Goal: Task Accomplishment & Management: Use online tool/utility

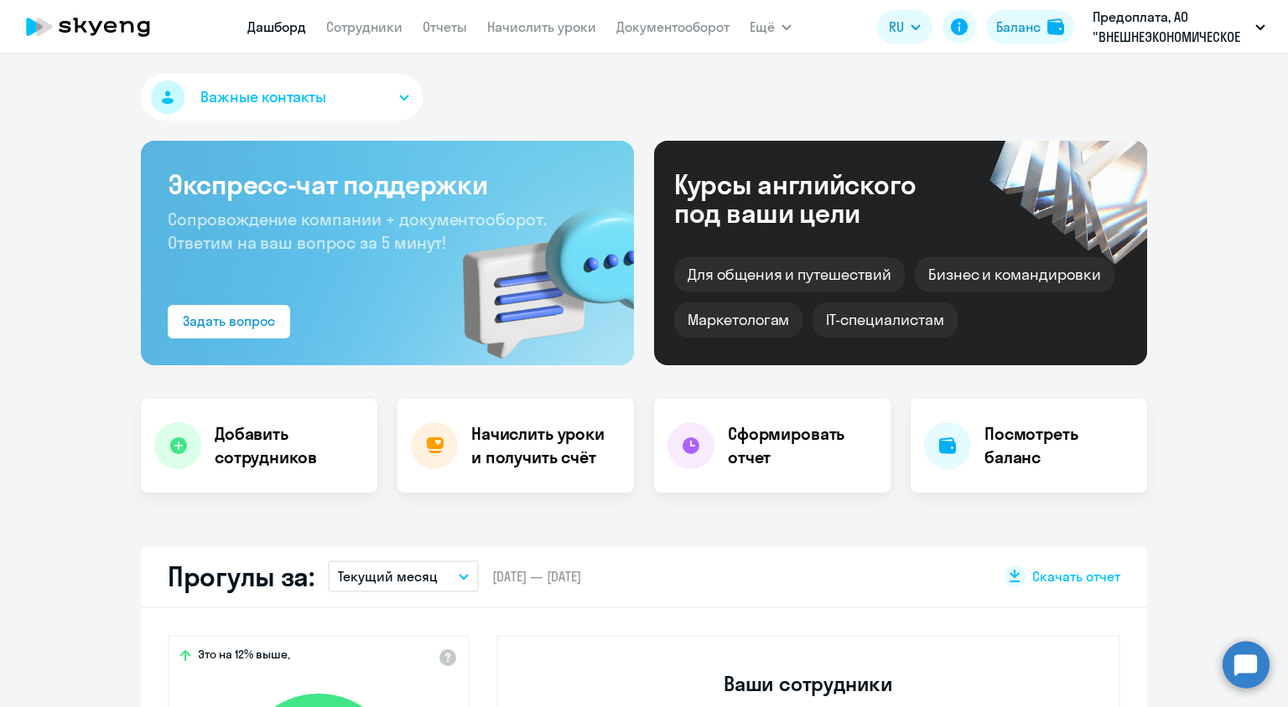
select select "30"
click at [523, 30] on link "Начислить уроки" at bounding box center [541, 26] width 109 height 17
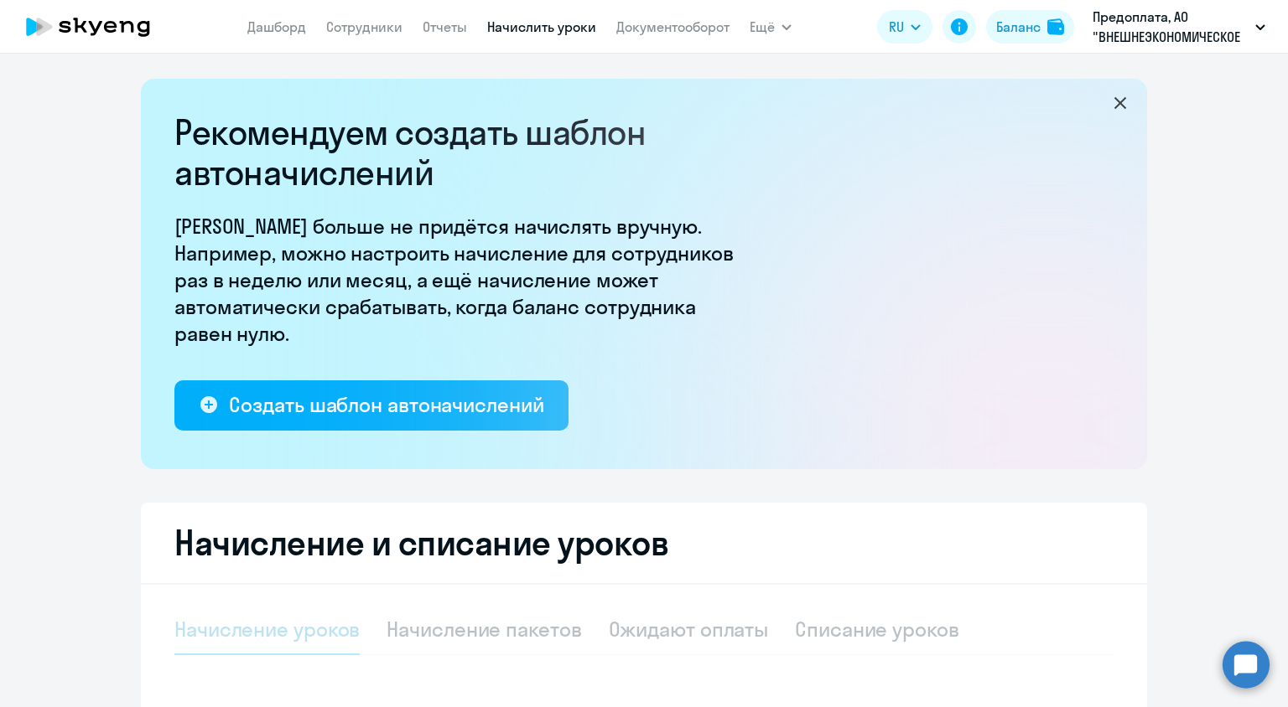
select select "10"
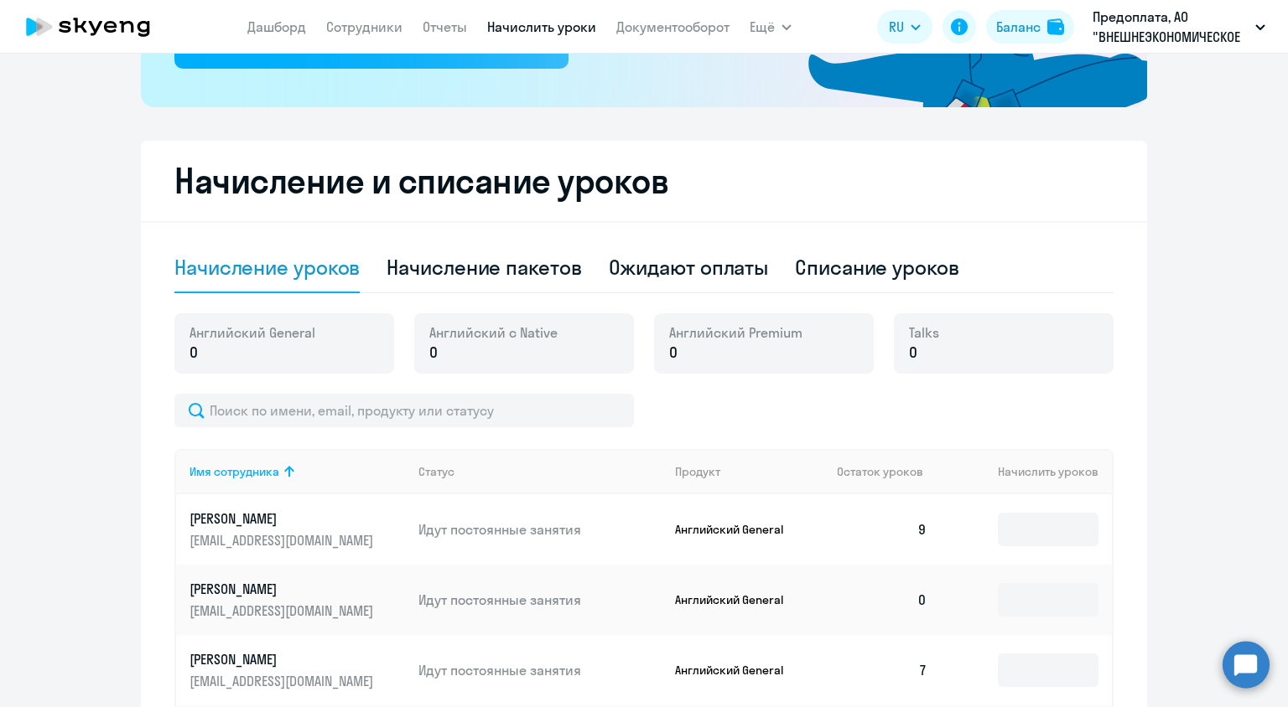
scroll to position [365, 0]
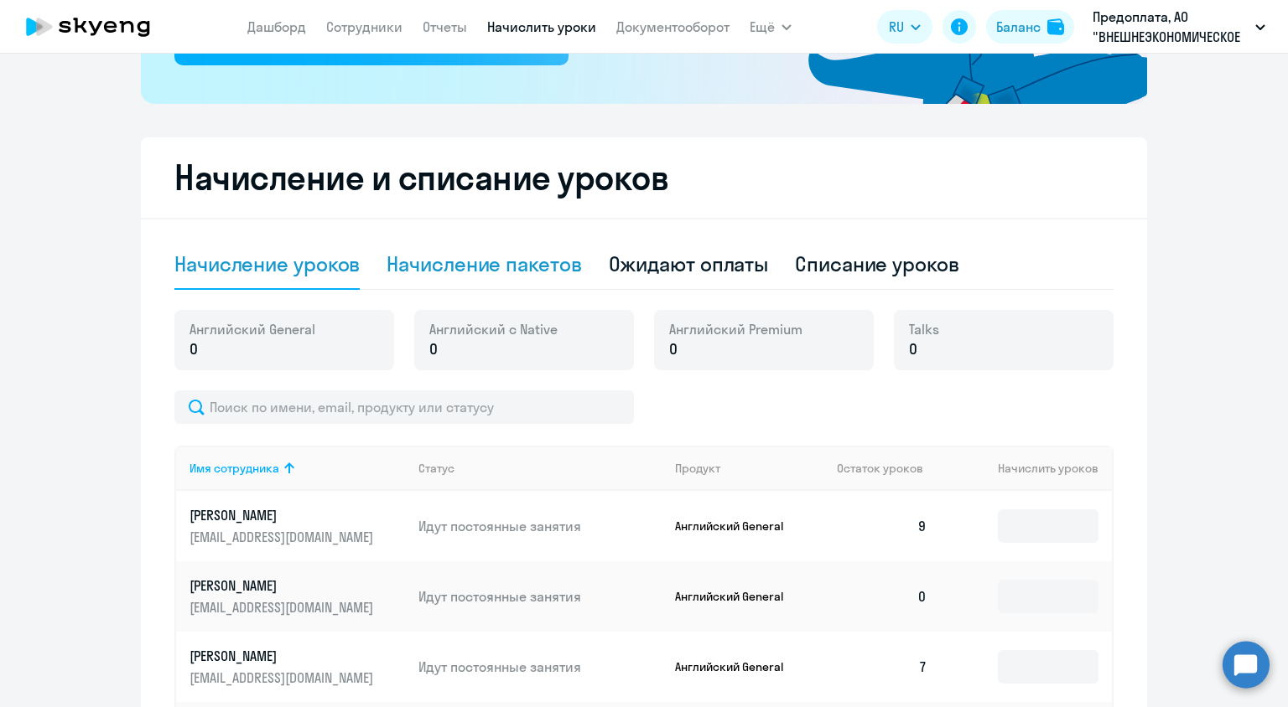
click at [549, 253] on div "Начисление пакетов" at bounding box center [483, 264] width 194 height 27
select select "10"
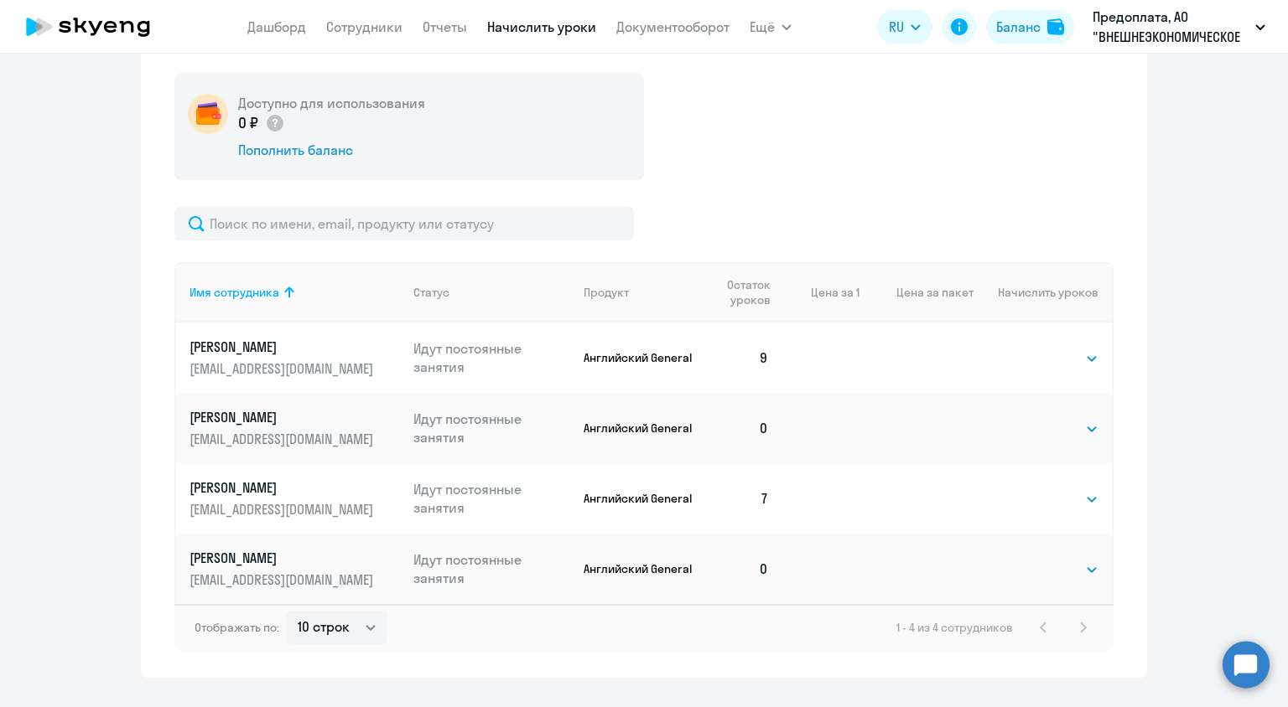
scroll to position [632, 0]
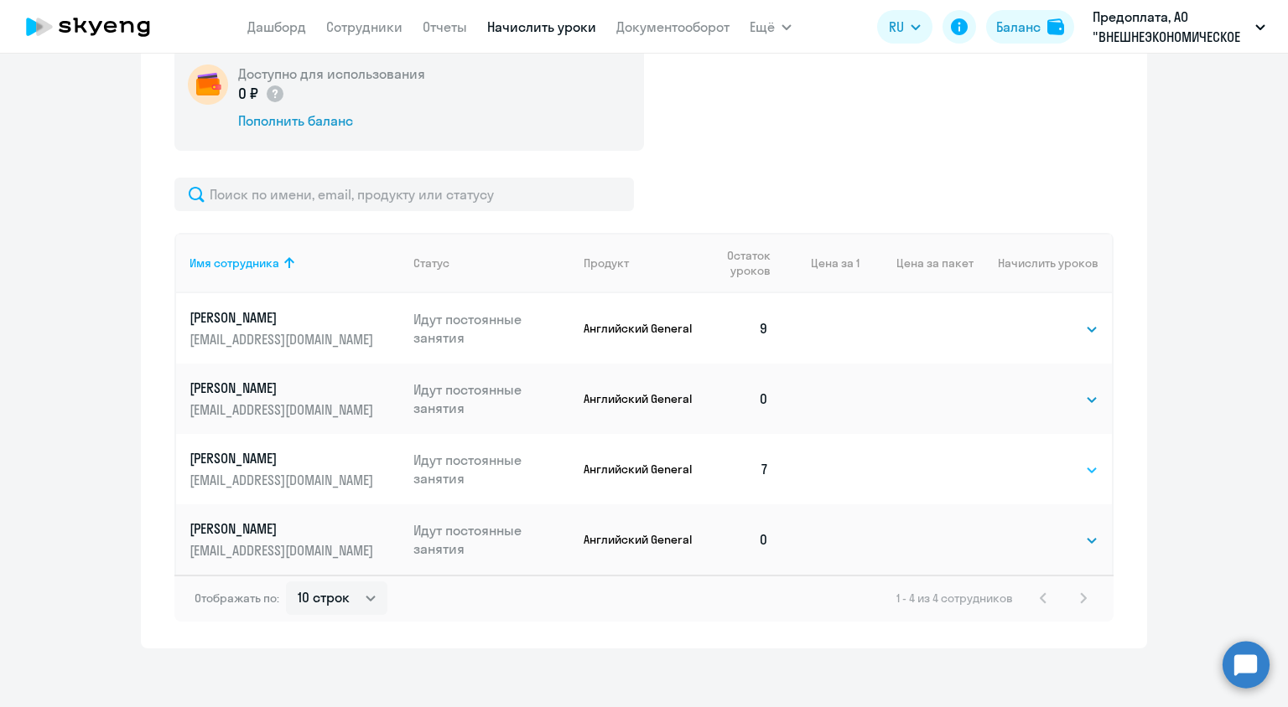
click at [1063, 468] on select "Выбрать 4 8 16 32 64 96 128" at bounding box center [1063, 470] width 69 height 20
select select "16"
click at [1029, 460] on select "Выбрать 4 8 16 32 64 96 128" at bounding box center [1063, 470] width 69 height 20
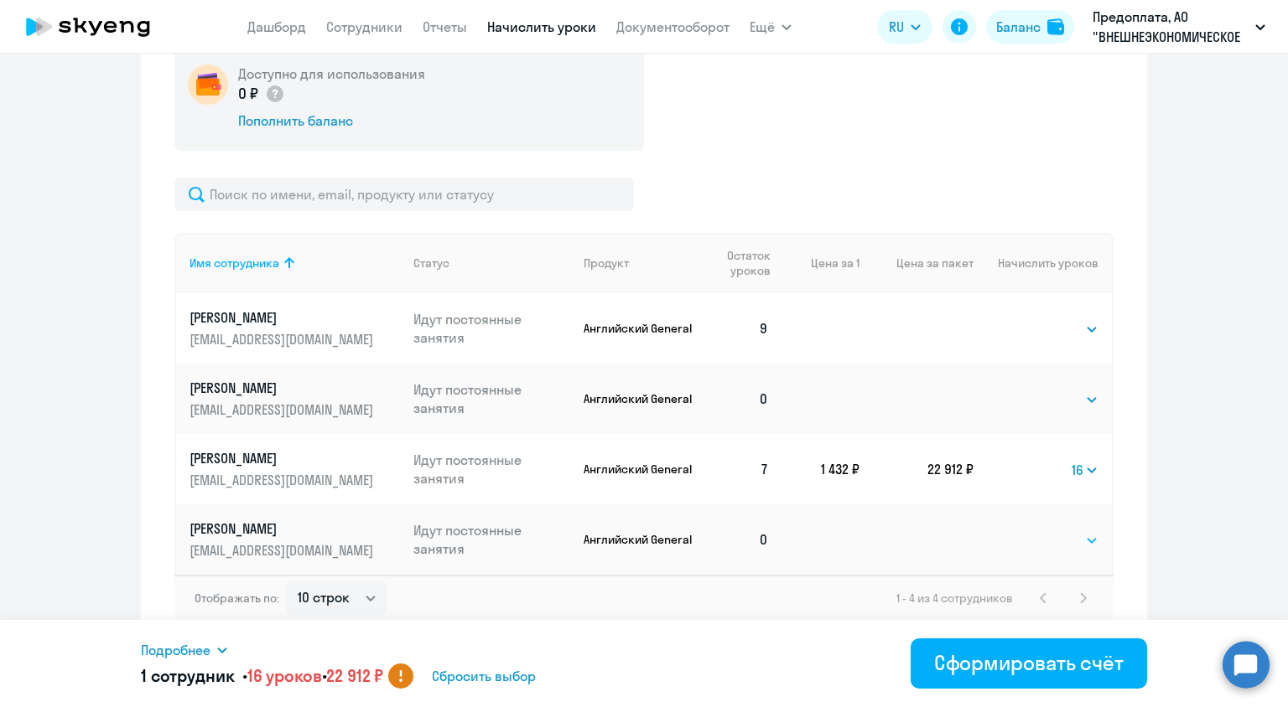
click at [1075, 535] on select "Выбрать 4 8 16 32 64 96 128" at bounding box center [1063, 541] width 69 height 20
select select "16"
click at [1029, 531] on select "Выбрать 4 8 16 32 64 96 128" at bounding box center [1063, 541] width 69 height 20
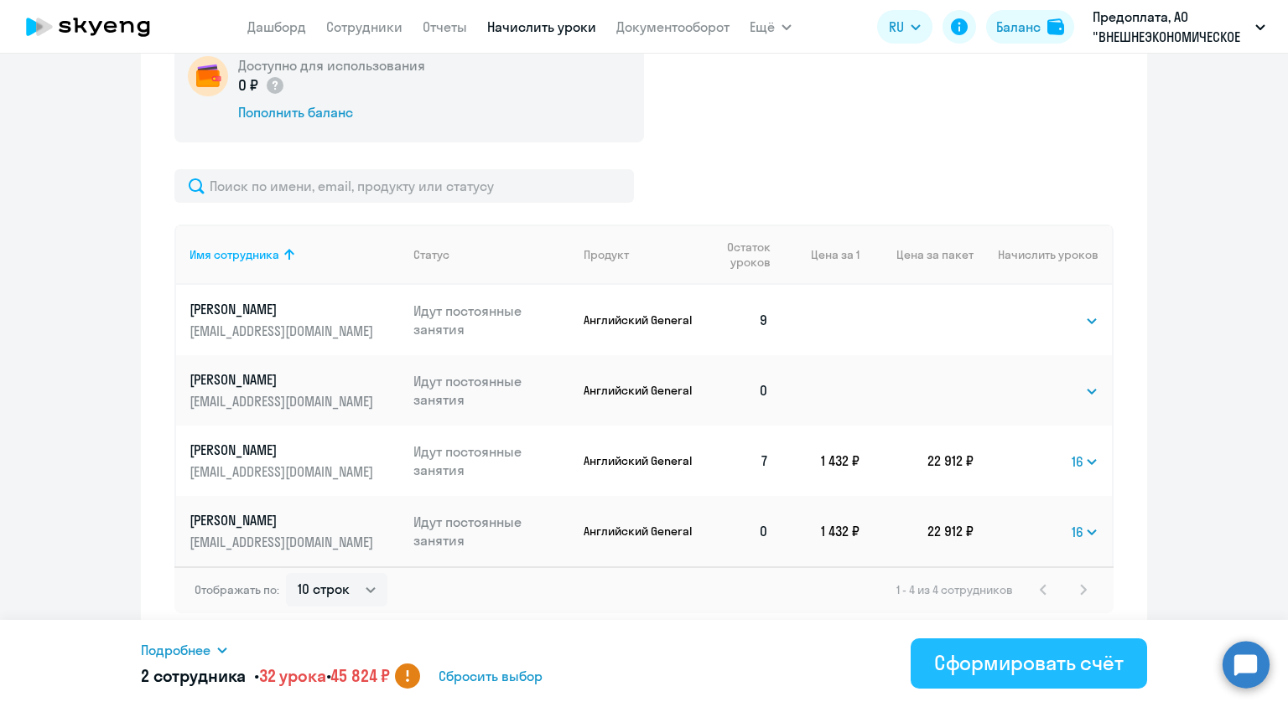
click at [1035, 671] on div "Сформировать счёт" at bounding box center [1028, 663] width 189 height 27
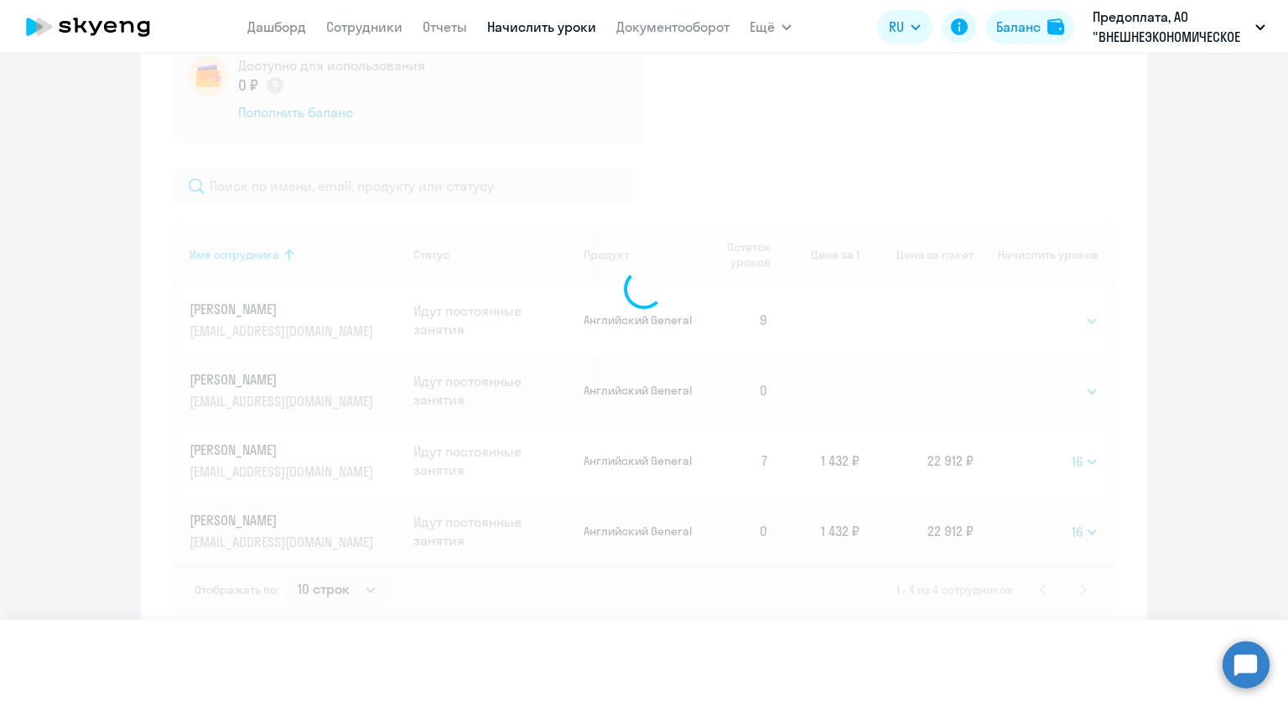
select select
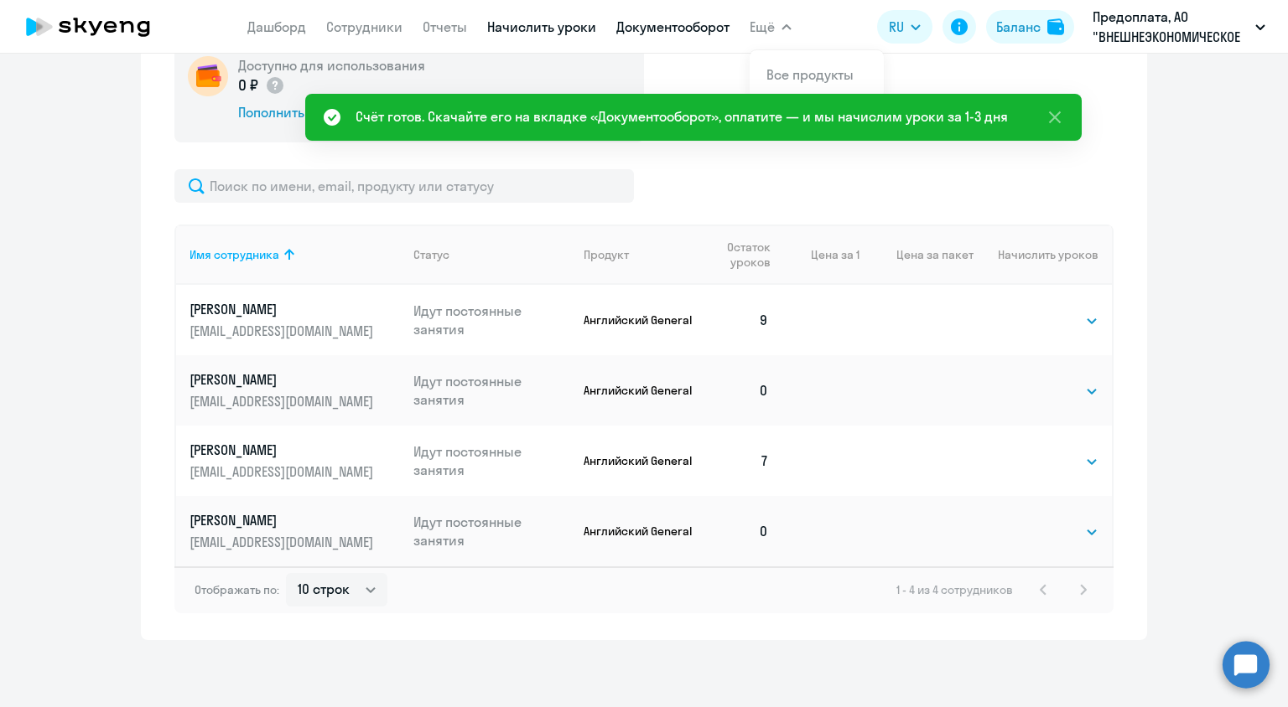
click at [665, 26] on link "Документооборот" at bounding box center [672, 26] width 113 height 17
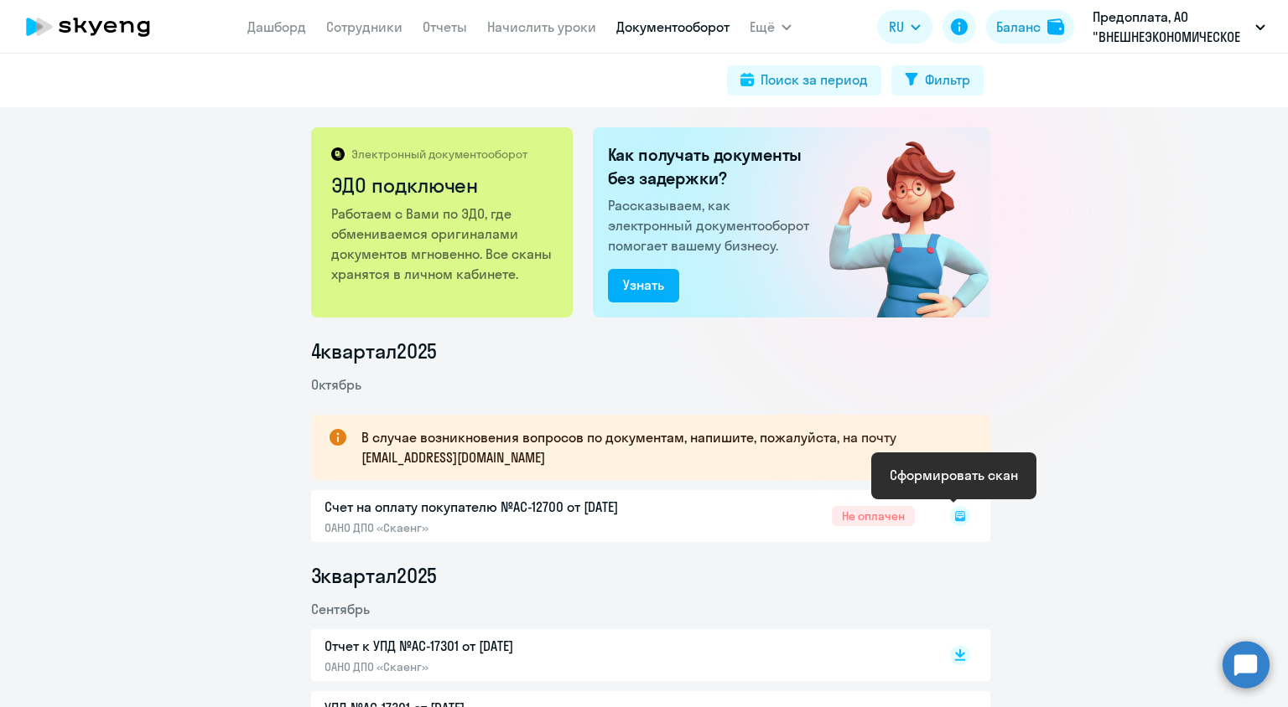
click at [958, 525] on icon at bounding box center [960, 516] width 20 height 20
click at [952, 518] on rect at bounding box center [960, 516] width 20 height 20
